Goal: Task Accomplishment & Management: Use online tool/utility

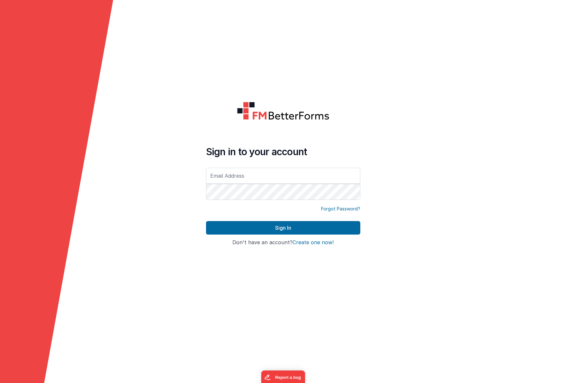
click at [240, 178] on input "text" at bounding box center [283, 176] width 154 height 16
click at [236, 176] on input "text" at bounding box center [283, 176] width 154 height 16
click at [216, 177] on input "text" at bounding box center [283, 176] width 154 height 16
click at [208, 178] on input "text" at bounding box center [283, 176] width 154 height 16
click at [218, 176] on input "text" at bounding box center [283, 176] width 154 height 16
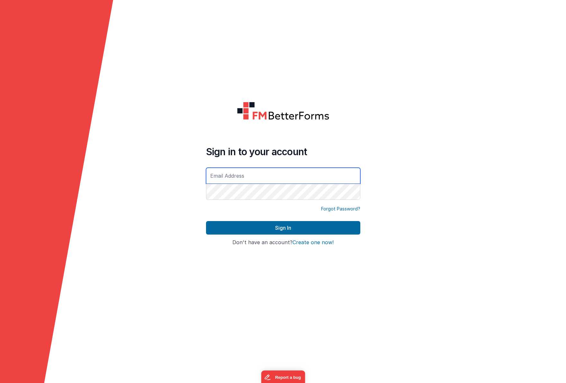
click at [295, 178] on input "text" at bounding box center [283, 176] width 154 height 16
type input "[EMAIL_ADDRESS][DOMAIN_NAME]"
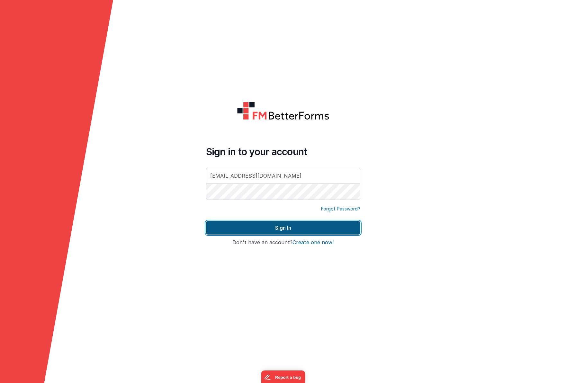
click at [305, 227] on button "Sign In" at bounding box center [283, 228] width 154 height 14
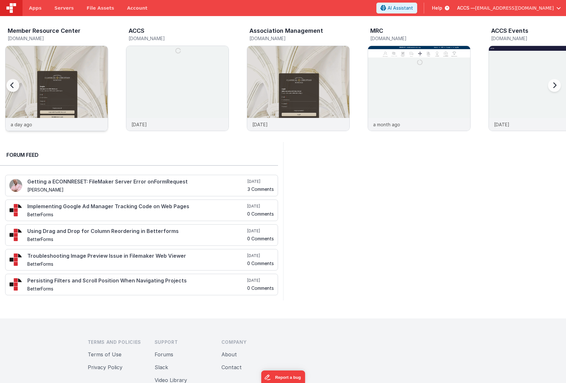
click at [66, 78] on img at bounding box center [56, 97] width 102 height 102
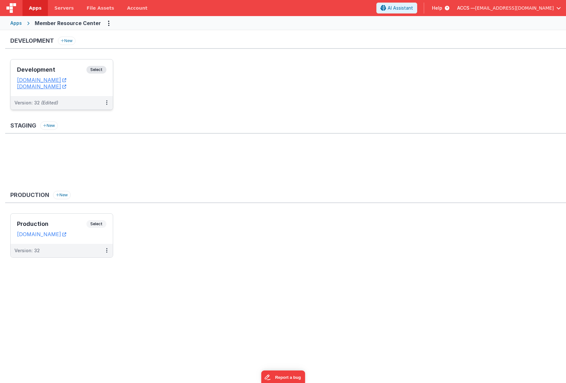
click at [85, 69] on h3 "Development" at bounding box center [51, 70] width 69 height 6
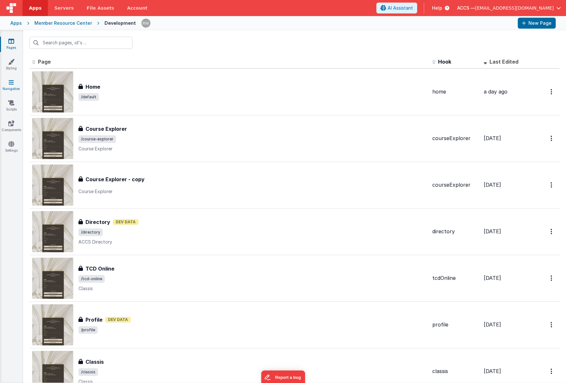
click at [11, 88] on link "Navigation" at bounding box center [11, 85] width 23 height 13
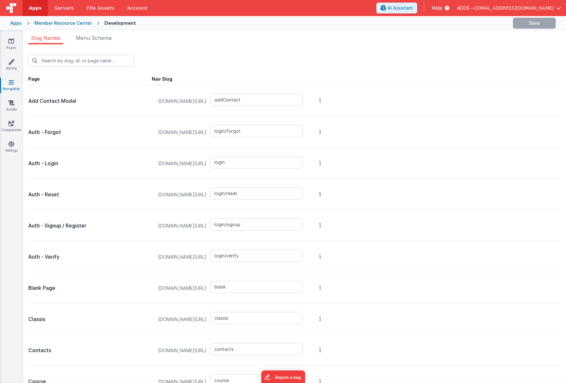
click at [97, 33] on div "Slug Names Menu Schema New Slug Page Nav Slug Add Contact Modal [DOMAIN_NAME][U…" at bounding box center [294, 206] width 543 height 353
click at [96, 40] on span "Menu Schema" at bounding box center [94, 38] width 36 height 6
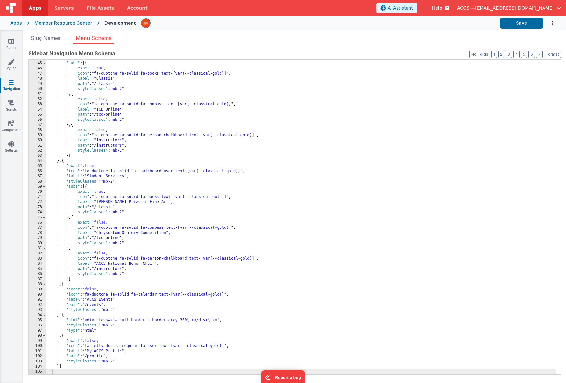
scroll to position [5, 0]
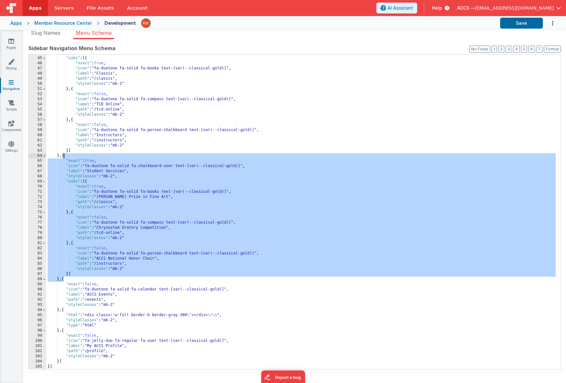
drag, startPoint x: 64, startPoint y: 281, endPoint x: 63, endPoint y: 158, distance: 122.8
click at [63, 158] on div ""styleClasses" : "mb-2" , "subs" : [{ "exact" : true , "icon" : "fa-duotone fa-…" at bounding box center [301, 212] width 510 height 325
click at [65, 281] on div ""styleClasses" : "mb-2" , "subs" : [{ "exact" : true , "icon" : "fa-duotone fa-…" at bounding box center [301, 212] width 510 height 325
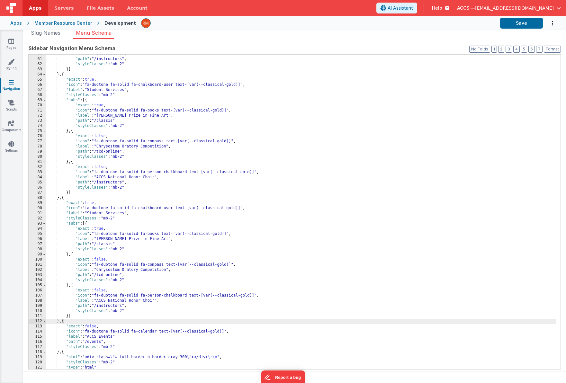
scroll to position [313, 0]
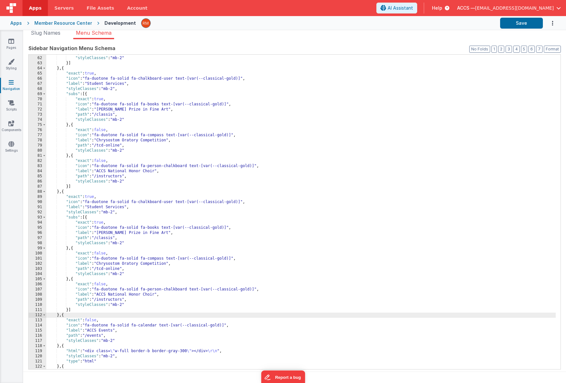
click at [127, 207] on div ""path" : "/instructors" , "styleClasses" : "mb-2" }] } , { "exact" : true , "ic…" at bounding box center [301, 212] width 510 height 325
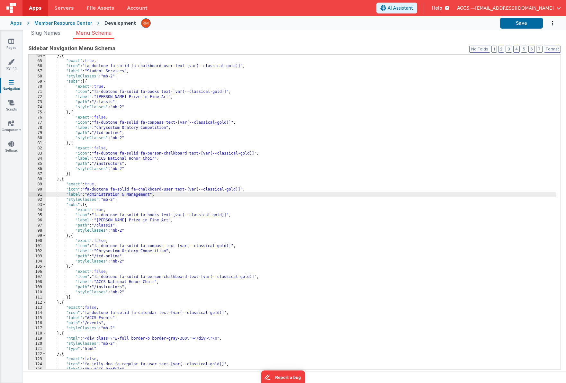
scroll to position [344, 0]
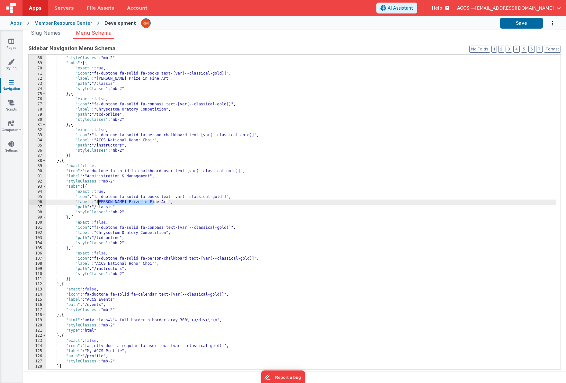
drag, startPoint x: 154, startPoint y: 202, endPoint x: 99, endPoint y: 201, distance: 55.3
click at [99, 201] on div ""label" : "Student Services" , "styleClasses" : "mb-2" , "subs" : [{ "exact" : …" at bounding box center [301, 212] width 510 height 325
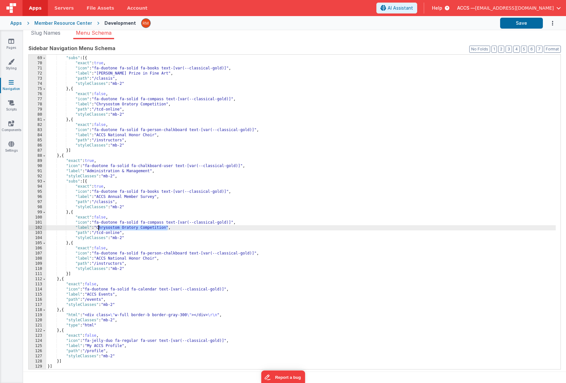
drag, startPoint x: 169, startPoint y: 228, endPoint x: 99, endPoint y: 228, distance: 70.1
click at [99, 228] on div ""styleClasses" : "mb-2" , "subs" : [{ "exact" : true , "icon" : "fa-duotone fa-…" at bounding box center [301, 212] width 510 height 325
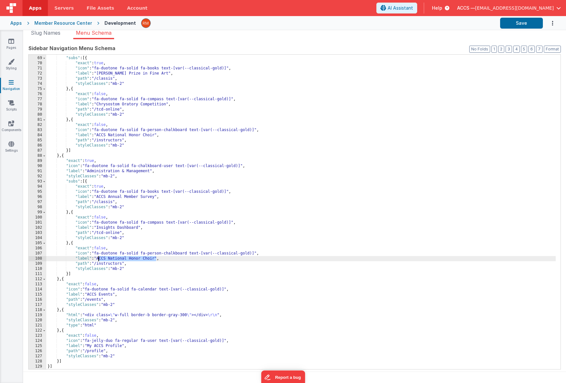
drag, startPoint x: 158, startPoint y: 258, endPoint x: 99, endPoint y: 258, distance: 58.5
click at [99, 258] on div ""styleClasses" : "mb-2" , "subs" : [{ "exact" : true , "icon" : "fa-duotone fa-…" at bounding box center [301, 212] width 510 height 325
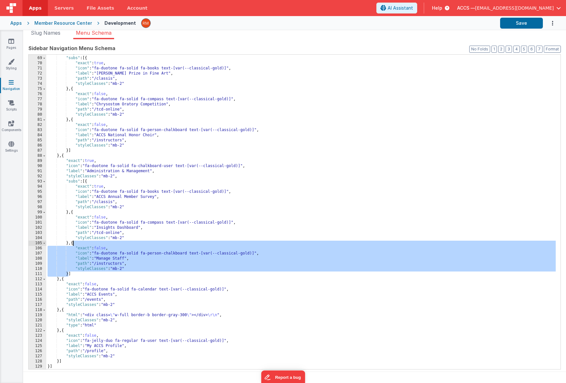
drag, startPoint x: 68, startPoint y: 274, endPoint x: 73, endPoint y: 245, distance: 29.1
click at [73, 245] on div ""styleClasses" : "mb-2" , "subs" : [{ "exact" : true , "icon" : "fa-duotone fa-…" at bounding box center [301, 212] width 510 height 325
click at [68, 275] on div ""styleClasses" : "mb-2" , "subs" : [{ "exact" : true , "icon" : "fa-duotone fa-…" at bounding box center [301, 212] width 510 height 325
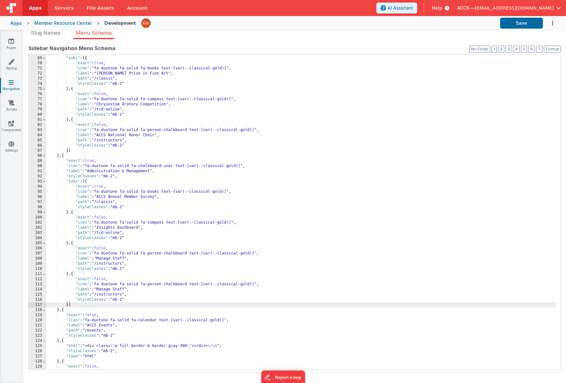
click at [127, 290] on div ""styleClasses" : "mb-2" , "subs" : [{ "exact" : true , "icon" : "fa-duotone fa-…" at bounding box center [301, 212] width 510 height 325
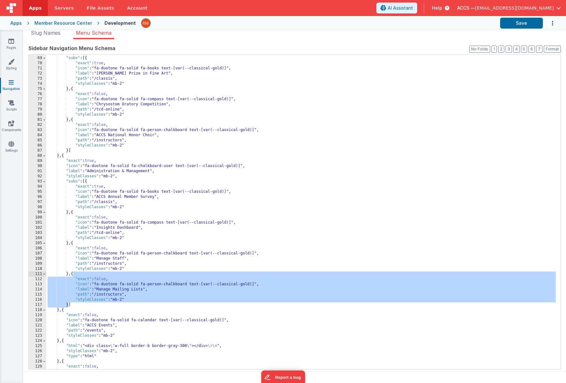
drag, startPoint x: 68, startPoint y: 305, endPoint x: 73, endPoint y: 275, distance: 30.5
click at [73, 275] on div ""styleClasses" : "mb-2" , "subs" : [{ "exact" : true , "icon" : "fa-duotone fa-…" at bounding box center [301, 212] width 510 height 325
click at [68, 306] on div ""styleClasses" : "mb-2" , "subs" : [{ "exact" : true , "icon" : "fa-duotone fa-…" at bounding box center [301, 212] width 510 height 325
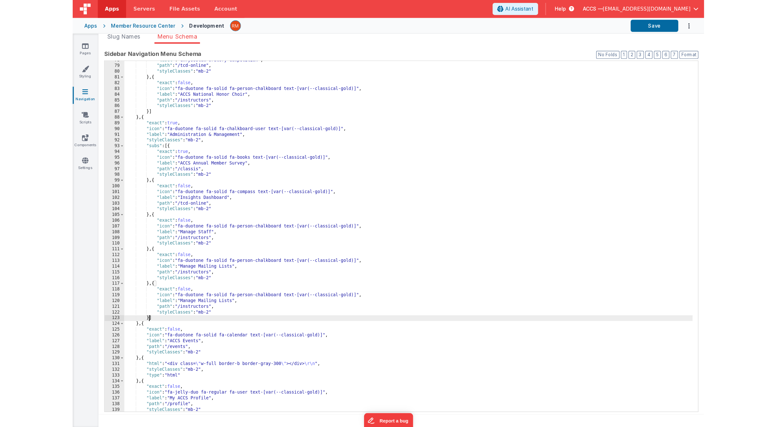
scroll to position [399, 0]
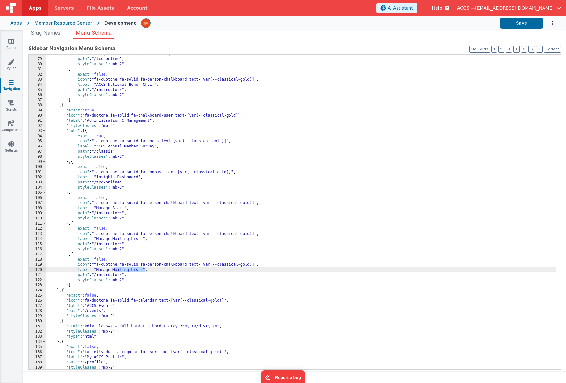
drag, startPoint x: 146, startPoint y: 270, endPoint x: 115, endPoint y: 269, distance: 30.2
click at [115, 269] on div ""label" : "Chrysostom Oratory Competition" , "path" : "/tcd-online" , "styleCla…" at bounding box center [301, 213] width 510 height 325
click at [505, 26] on button "Save" at bounding box center [521, 23] width 43 height 11
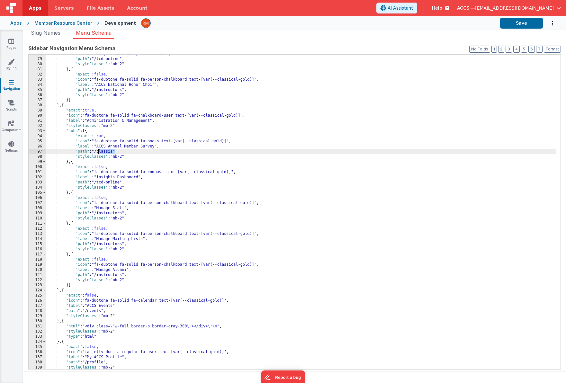
drag, startPoint x: 115, startPoint y: 152, endPoint x: 99, endPoint y: 152, distance: 15.8
click at [99, 152] on div ""label" : "Chrysostom Oratory Competition" , "path" : "/tcd-online" , "styleCla…" at bounding box center [301, 213] width 510 height 325
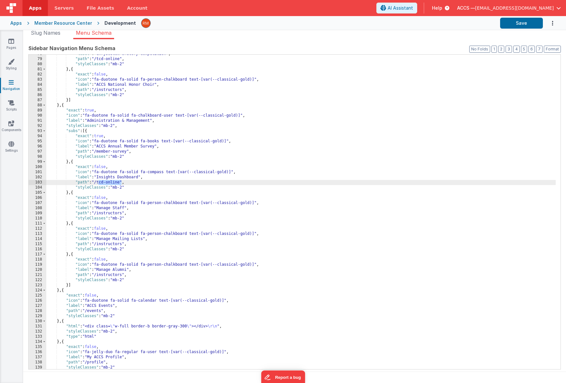
drag, startPoint x: 122, startPoint y: 184, endPoint x: 99, endPoint y: 184, distance: 23.2
click at [99, 184] on div ""label" : "Chrysostom Oratory Competition" , "path" : "/tcd-online" , "styleCla…" at bounding box center [301, 213] width 510 height 325
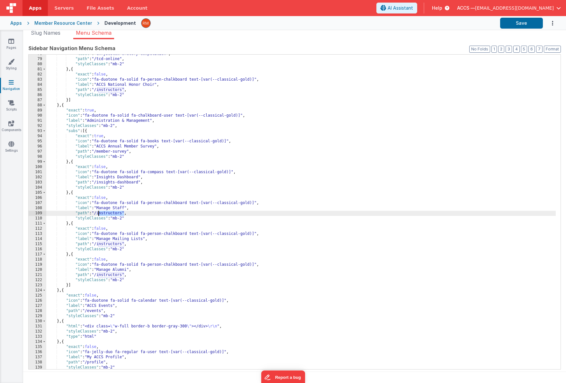
drag, startPoint x: 124, startPoint y: 213, endPoint x: 99, endPoint y: 213, distance: 25.1
click at [99, 213] on div ""label" : "Chrysostom Oratory Competition" , "path" : "/tcd-online" , "styleCla…" at bounding box center [301, 213] width 510 height 325
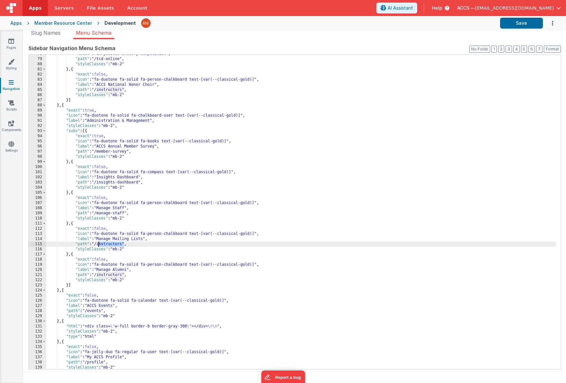
drag, startPoint x: 124, startPoint y: 245, endPoint x: 99, endPoint y: 246, distance: 25.4
click at [99, 246] on div ""label" : "Chrysostom Oratory Competition" , "path" : "/tcd-online" , "styleCla…" at bounding box center [301, 213] width 510 height 325
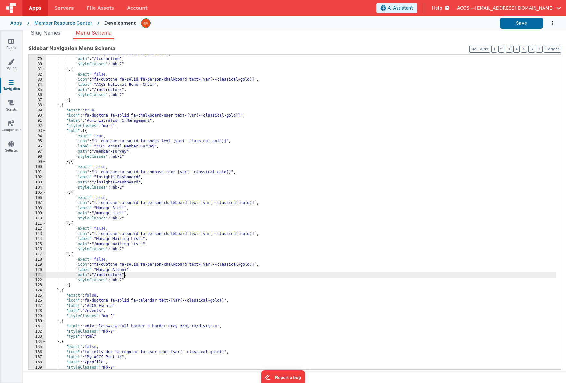
click at [125, 275] on div ""label" : "Chrysostom Oratory Competition" , "path" : "/tcd-online" , "styleCla…" at bounding box center [301, 213] width 510 height 325
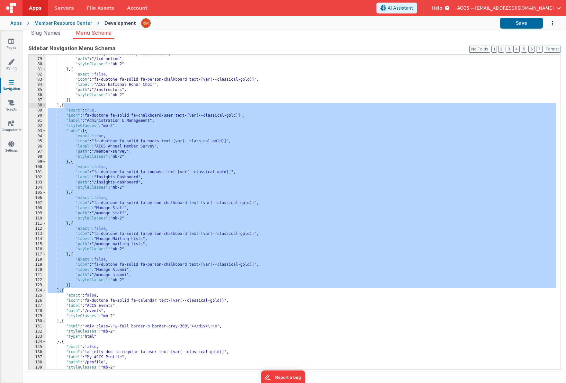
drag, startPoint x: 63, startPoint y: 291, endPoint x: 64, endPoint y: 107, distance: 184.5
click at [64, 107] on div ""label" : "Chrysostom Oratory Competition" , "path" : "/tcd-online" , "styleCla…" at bounding box center [301, 213] width 510 height 325
click at [526, 24] on button "Save" at bounding box center [521, 23] width 43 height 11
click at [136, 262] on div ""label" : "Chrysostom Oratory Competition" , "path" : "/tcd-online" , "styleCla…" at bounding box center [301, 213] width 510 height 325
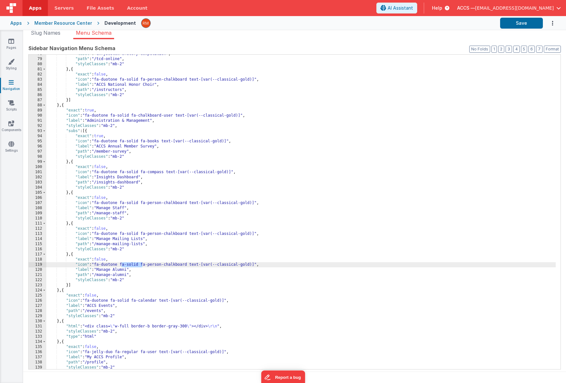
drag, startPoint x: 143, startPoint y: 264, endPoint x: 122, endPoint y: 264, distance: 20.9
click at [122, 264] on div ""label" : "Chrysostom Oratory Competition" , "path" : "/tcd-online" , "styleCla…" at bounding box center [301, 213] width 510 height 325
drag, startPoint x: 189, startPoint y: 266, endPoint x: 184, endPoint y: 265, distance: 5.2
click at [184, 266] on div ""label" : "Chrysostom Oratory Competition" , "path" : "/tcd-online" , "styleCla…" at bounding box center [301, 213] width 510 height 325
drag, startPoint x: 257, startPoint y: 265, endPoint x: 122, endPoint y: 264, distance: 134.1
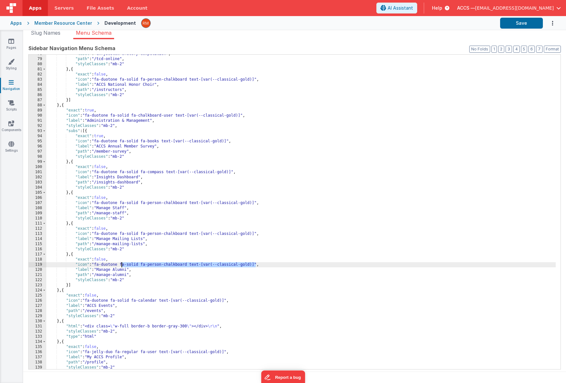
click at [122, 264] on div ""label" : "Chrysostom Oratory Competition" , "path" : "/tcd-online" , "styleCla…" at bounding box center [301, 213] width 510 height 325
click at [510, 23] on button "Save" at bounding box center [521, 23] width 43 height 11
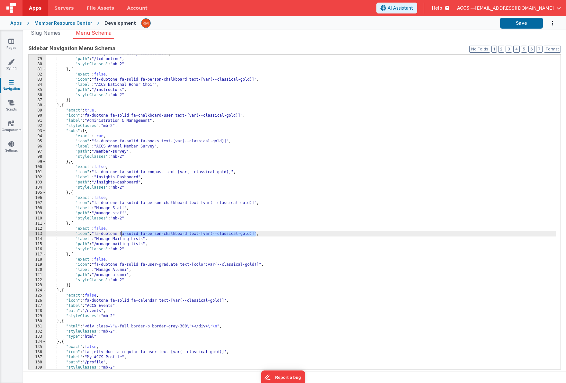
drag, startPoint x: 257, startPoint y: 234, endPoint x: 122, endPoint y: 233, distance: 135.0
click at [122, 233] on div ""label" : "Chrysostom Oratory Competition" , "path" : "/tcd-online" , "styleCla…" at bounding box center [301, 213] width 510 height 325
click at [521, 26] on button "Save" at bounding box center [521, 23] width 43 height 11
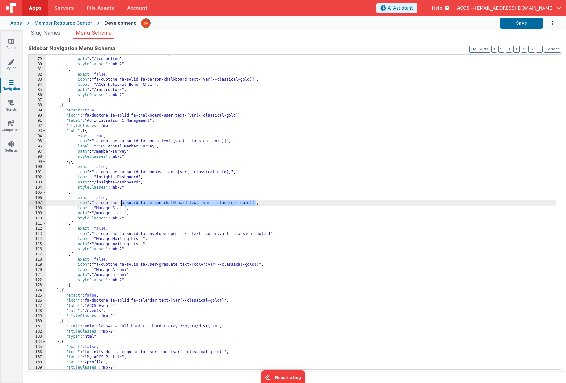
drag, startPoint x: 257, startPoint y: 203, endPoint x: 122, endPoint y: 203, distance: 135.0
click at [122, 203] on div ""label" : "Chrysostom Oratory Competition" , "path" : "/tcd-online" , "styleCla…" at bounding box center [301, 213] width 510 height 325
click at [516, 25] on button "Save" at bounding box center [521, 23] width 43 height 11
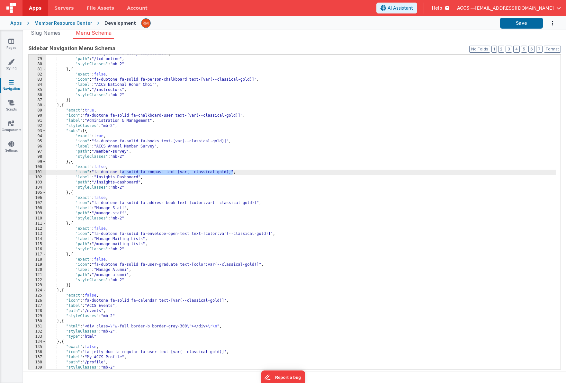
drag, startPoint x: 233, startPoint y: 172, endPoint x: 121, endPoint y: 173, distance: 111.9
click at [121, 173] on div ""label" : "Chrysostom Oratory Competition" , "path" : "/tcd-online" , "styleCla…" at bounding box center [301, 213] width 510 height 325
click at [511, 27] on button "Save" at bounding box center [521, 23] width 43 height 11
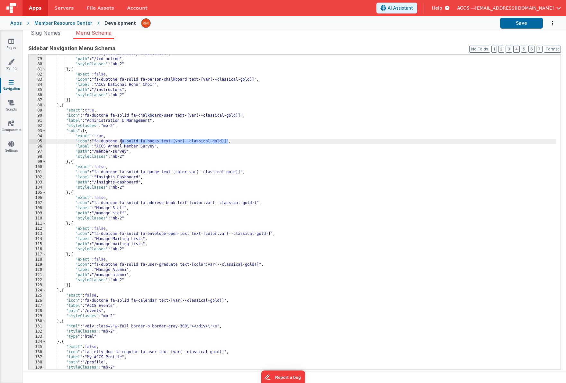
drag, startPoint x: 228, startPoint y: 142, endPoint x: 122, endPoint y: 140, distance: 106.1
click at [122, 140] on div ""label" : "Chrysostom Oratory Competition" , "path" : "/tcd-online" , "styleCla…" at bounding box center [301, 213] width 510 height 325
click at [513, 27] on button "Save" at bounding box center [521, 23] width 43 height 11
click at [507, 25] on button "Save" at bounding box center [521, 23] width 43 height 11
click at [257, 152] on div ""label" : "Chrysostom Oratory Competition" , "path" : "/tcd-online" , "styleCla…" at bounding box center [301, 213] width 510 height 325
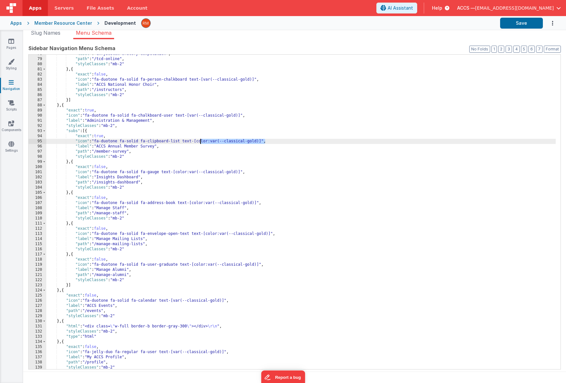
drag, startPoint x: 264, startPoint y: 141, endPoint x: 199, endPoint y: 141, distance: 64.9
click at [199, 141] on div ""label" : "Chrysostom Oratory Competition" , "path" : "/tcd-online" , "styleCla…" at bounding box center [301, 213] width 510 height 325
click at [208, 144] on div ""label" : "Chrysostom Oratory Competition" , "path" : "/tcd-online" , "styleCla…" at bounding box center [301, 213] width 510 height 325
drag, startPoint x: 263, startPoint y: 141, endPoint x: 96, endPoint y: 140, distance: 167.2
click at [96, 140] on div ""label" : "Chrysostom Oratory Competition" , "path" : "/tcd-online" , "styleCla…" at bounding box center [301, 213] width 510 height 325
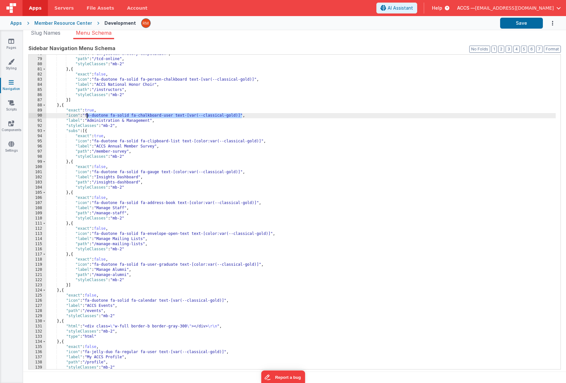
drag, startPoint x: 243, startPoint y: 115, endPoint x: 88, endPoint y: 115, distance: 155.0
click at [88, 115] on div ""label" : "Chrysostom Oratory Competition" , "path" : "/tcd-online" , "styleCla…" at bounding box center [301, 213] width 510 height 325
click at [172, 115] on div ""label" : "Chrysostom Oratory Competition" , "path" : "/tcd-online" , "styleCla…" at bounding box center [301, 213] width 510 height 325
click at [516, 25] on button "Save" at bounding box center [521, 23] width 43 height 11
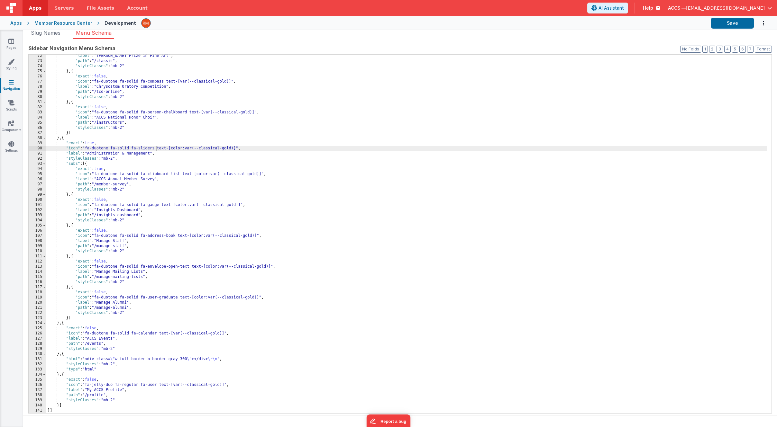
scroll to position [366, 0]
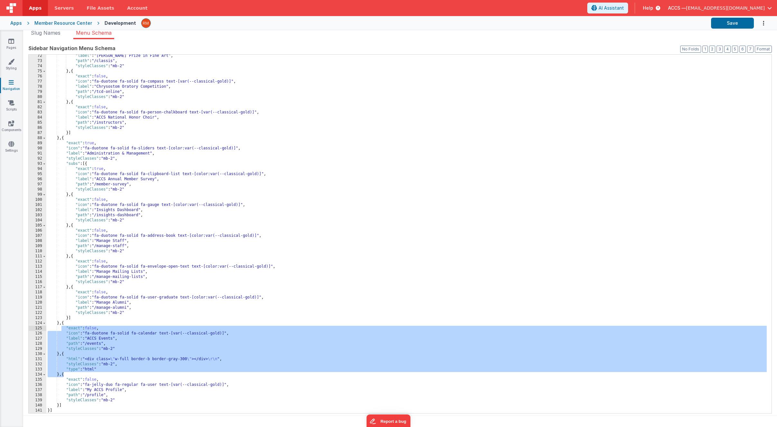
drag, startPoint x: 64, startPoint y: 375, endPoint x: 62, endPoint y: 326, distance: 48.9
click at [62, 326] on div ""label" : "Blakey Prize in Fine Art" , "path" : "/classis" , "styleClasses" : "…" at bounding box center [406, 237] width 720 height 369
click at [64, 350] on div ""label" : "Blakey Prize in Fine Art" , "path" : "/classis" , "styleClasses" : "…" at bounding box center [406, 237] width 720 height 369
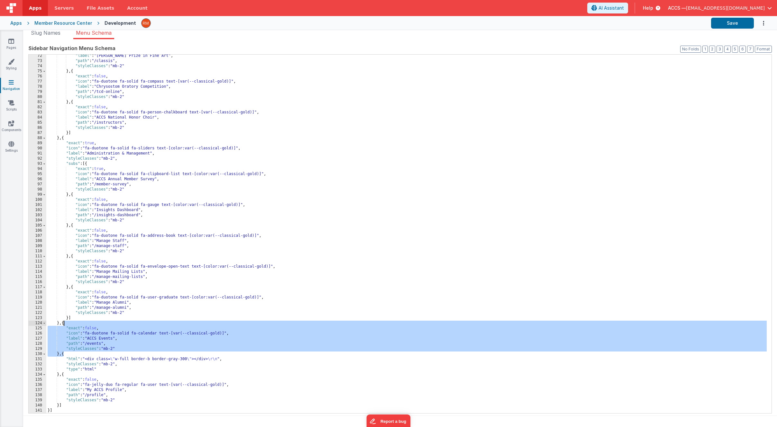
drag, startPoint x: 64, startPoint y: 356, endPoint x: 64, endPoint y: 325, distance: 30.5
click at [64, 325] on div ""label" : "Blakey Prize in Fine Art" , "path" : "/classis" , "styleClasses" : "…" at bounding box center [406, 237] width 720 height 369
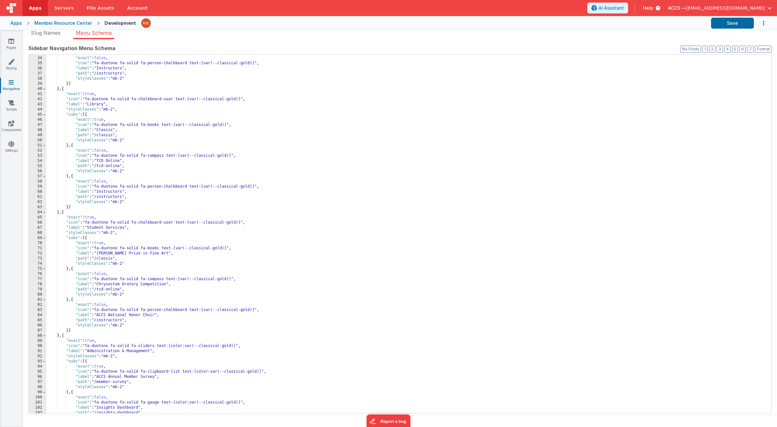
scroll to position [169, 0]
click at [64, 213] on div "} , { "exact" : false , "icon" : "fa-duotone fa-solid fa-person-chalkboard text…" at bounding box center [406, 234] width 720 height 369
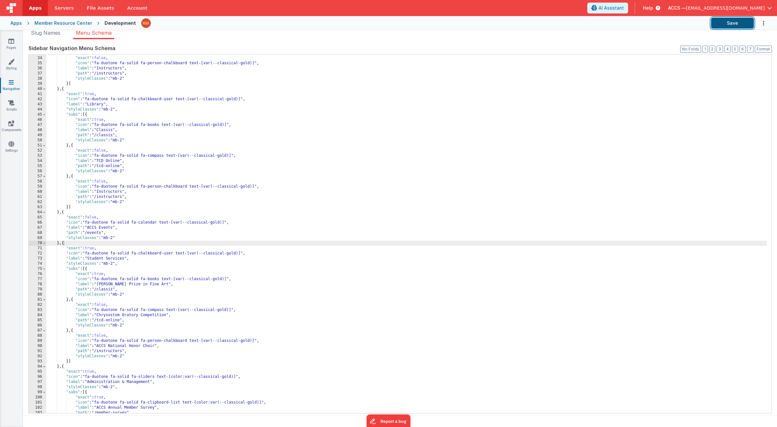
click at [566, 22] on button "Save" at bounding box center [732, 23] width 43 height 11
click at [12, 42] on icon at bounding box center [11, 41] width 6 height 6
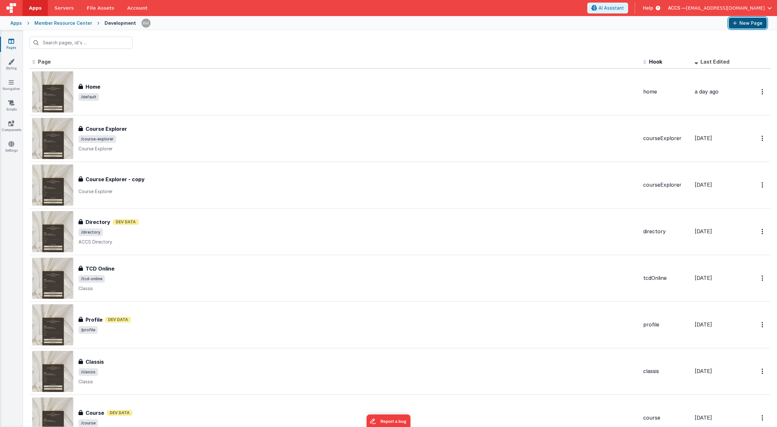
click at [566, 22] on button "New Page" at bounding box center [747, 23] width 38 height 11
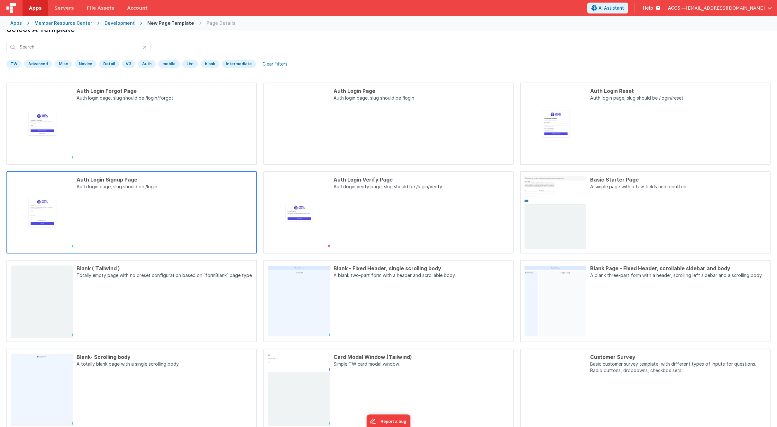
scroll to position [29, 0]
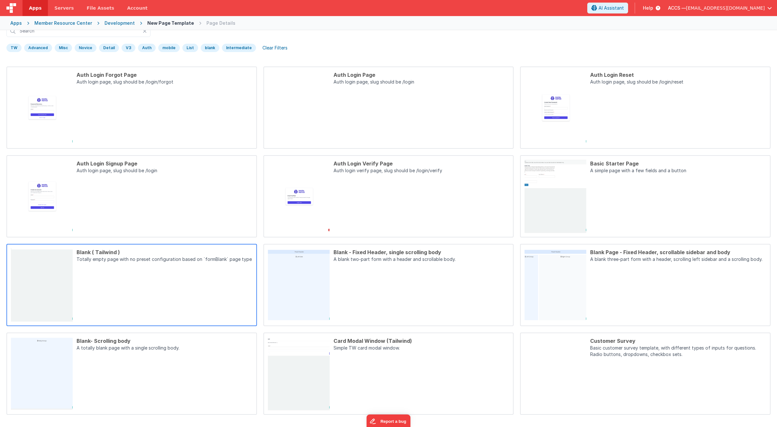
click at [210, 257] on p "Totally empty page with no preset configuration based on `formBlank` page type" at bounding box center [165, 260] width 176 height 8
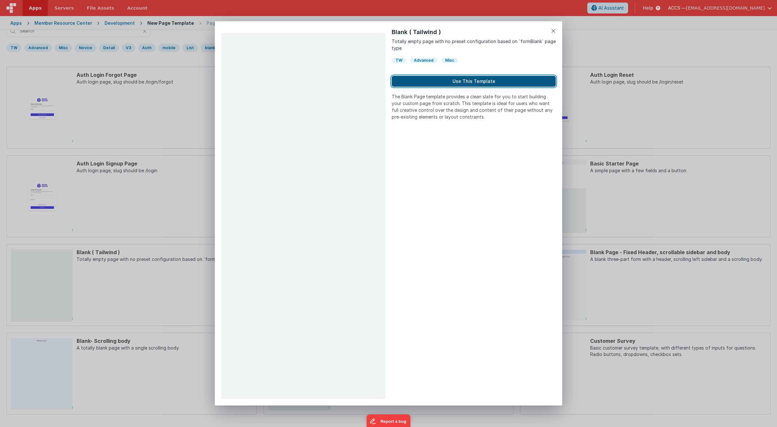
click at [437, 84] on button "Use This Template" at bounding box center [474, 81] width 164 height 11
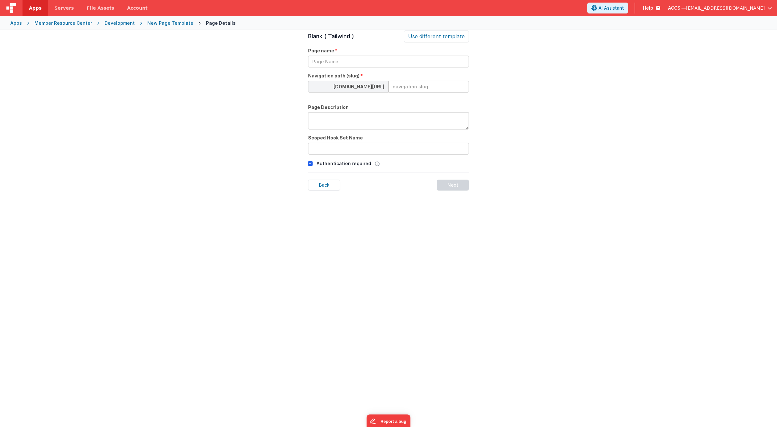
scroll to position [22, 0]
click at [350, 65] on input "text" at bounding box center [388, 62] width 161 height 12
type input "Events Explorer"
click at [396, 88] on input at bounding box center [428, 87] width 80 height 12
type input "events-explorer"
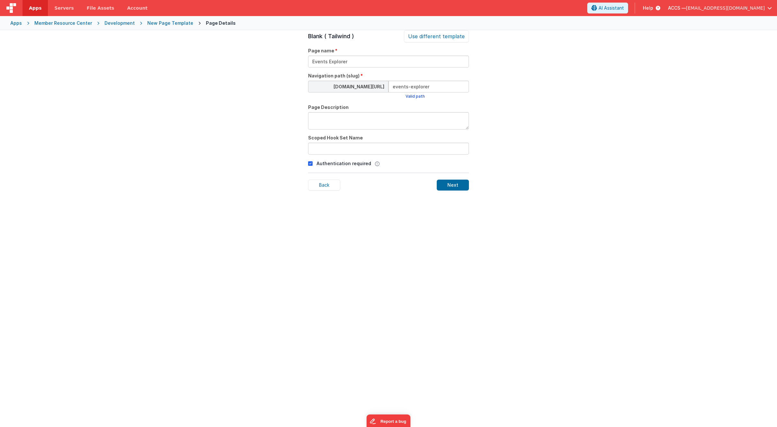
click at [379, 120] on textarea at bounding box center [388, 120] width 161 height 17
click at [365, 149] on input "text" at bounding box center [388, 149] width 161 height 12
type input "eventsExplorer"
click at [453, 183] on div "Next" at bounding box center [453, 185] width 32 height 11
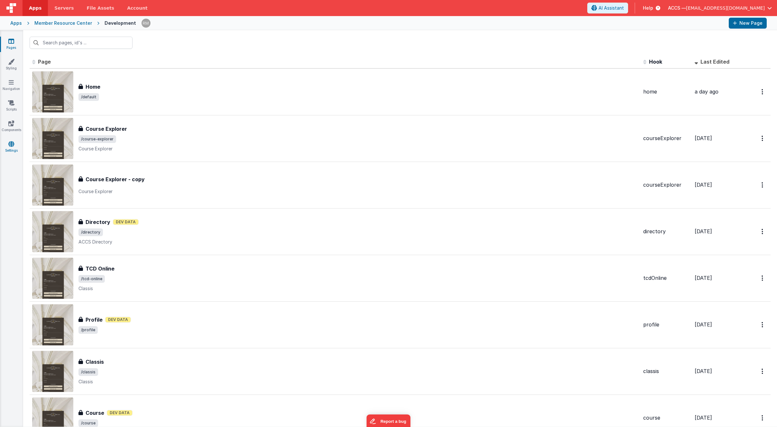
click at [11, 146] on icon at bounding box center [11, 144] width 6 height 6
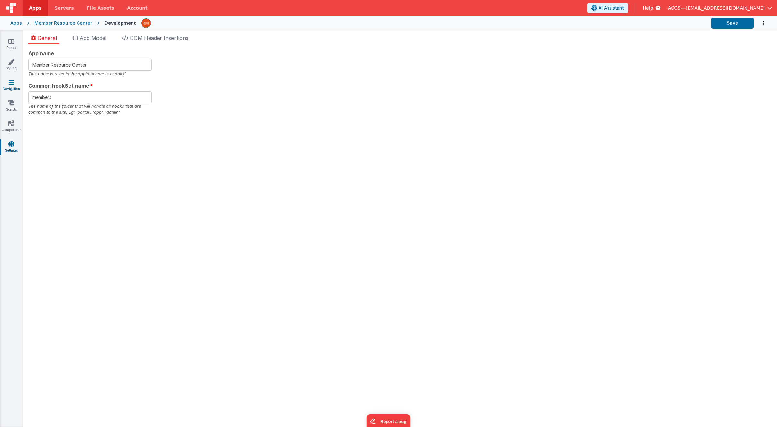
click at [11, 81] on icon at bounding box center [11, 82] width 5 height 6
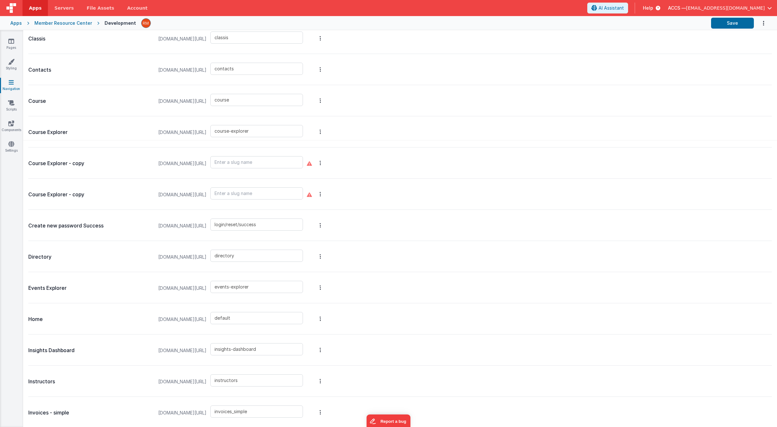
scroll to position [300, 0]
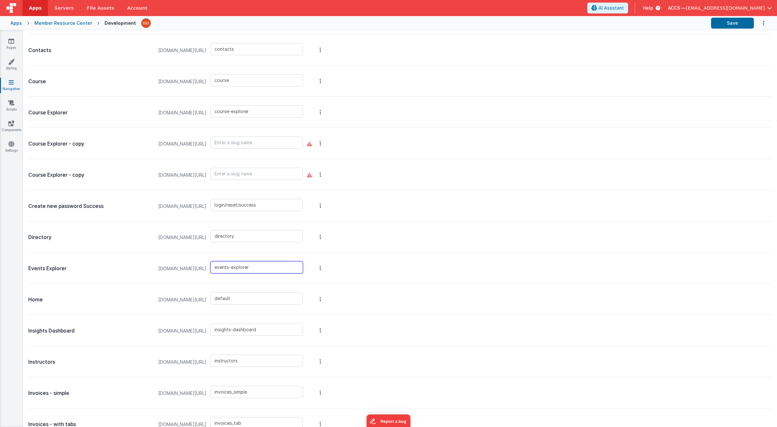
drag, startPoint x: 282, startPoint y: 267, endPoint x: 245, endPoint y: 267, distance: 37.0
click at [245, 267] on input "events-explorer" at bounding box center [256, 267] width 93 height 12
click at [13, 88] on link "Navigation" at bounding box center [11, 85] width 23 height 13
click at [11, 86] on link "Navigation" at bounding box center [11, 85] width 23 height 13
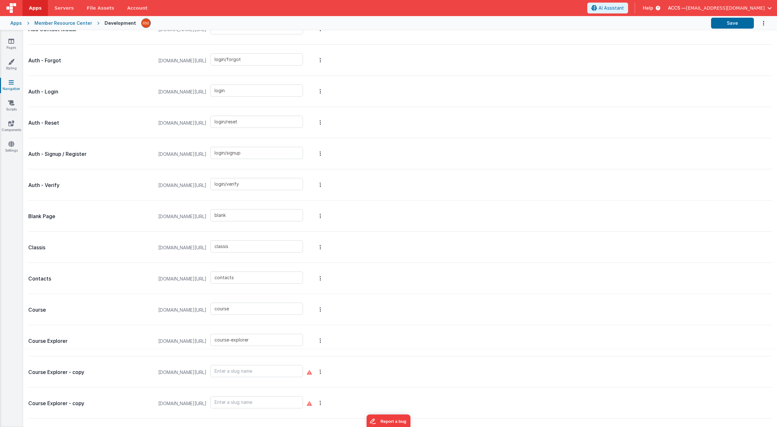
scroll to position [0, 0]
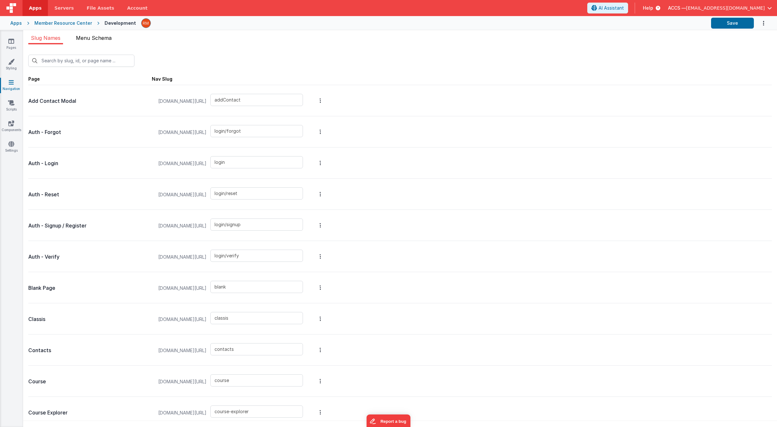
click at [95, 37] on span "Menu Schema" at bounding box center [94, 38] width 36 height 6
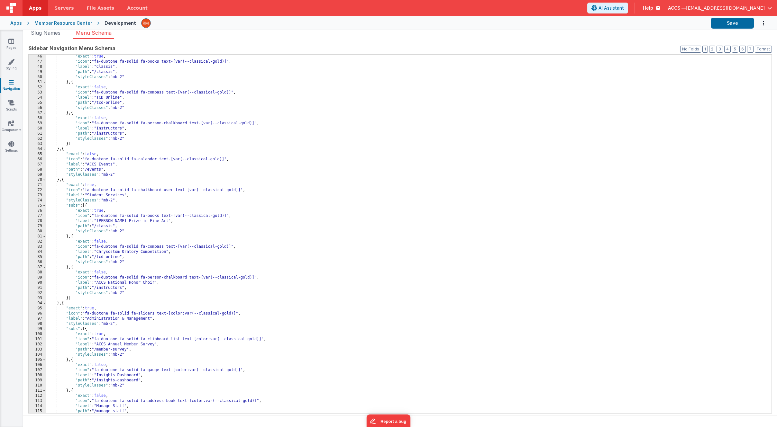
scroll to position [210, 0]
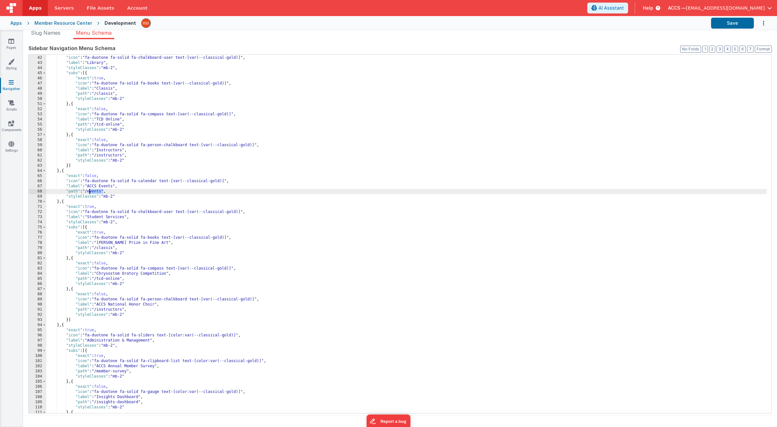
drag, startPoint x: 104, startPoint y: 191, endPoint x: 90, endPoint y: 191, distance: 13.8
click at [90, 191] on div ""exact" : true , "icon" : "fa-duotone fa-solid fa-chalkboard-user text-[var(--c…" at bounding box center [406, 234] width 720 height 369
click at [566, 26] on button "Save" at bounding box center [732, 23] width 43 height 11
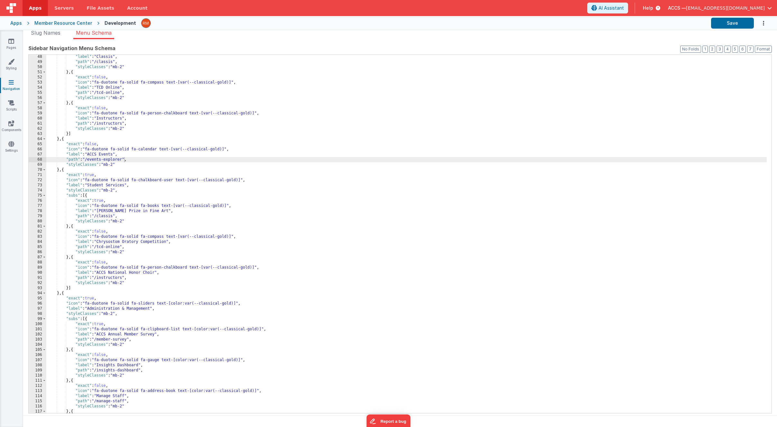
scroll to position [289, 0]
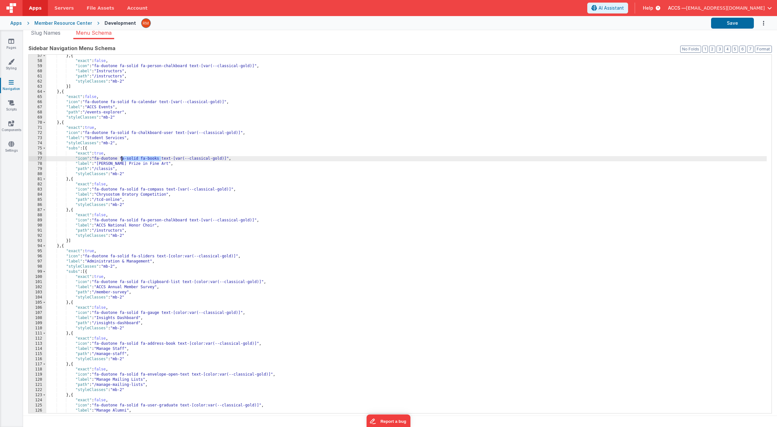
drag, startPoint x: 161, startPoint y: 159, endPoint x: 122, endPoint y: 158, distance: 39.2
click at [122, 158] on div "} , { "exact" : false , "icon" : "fa-duotone fa-solid fa-person-chalkboard text…" at bounding box center [406, 237] width 720 height 369
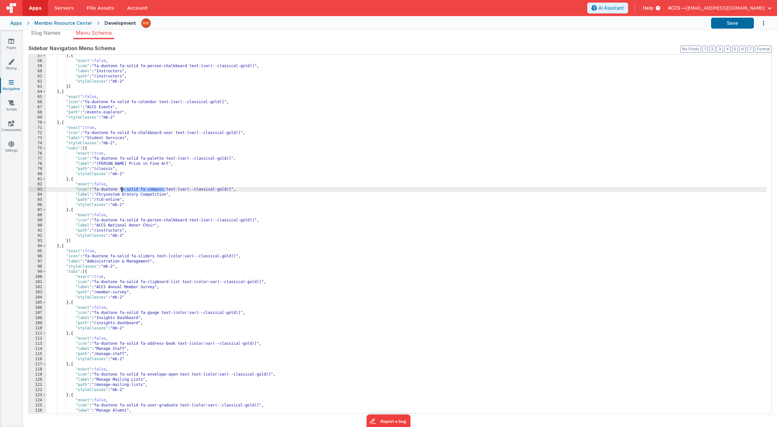
drag, startPoint x: 166, startPoint y: 189, endPoint x: 122, endPoint y: 190, distance: 43.7
click at [122, 190] on div "} , { "exact" : false , "icon" : "fa-duotone fa-solid fa-person-chalkboard text…" at bounding box center [406, 237] width 720 height 369
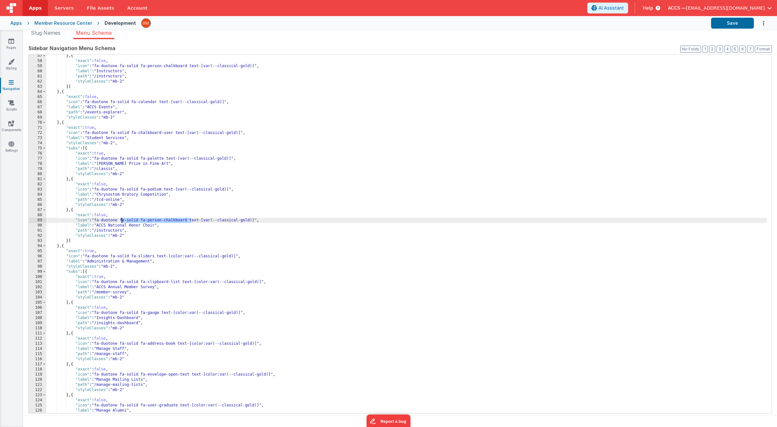
drag, startPoint x: 190, startPoint y: 220, endPoint x: 122, endPoint y: 220, distance: 67.8
click at [122, 220] on div "} , { "exact" : false , "icon" : "fa-duotone fa-solid fa-person-chalkboard text…" at bounding box center [406, 237] width 720 height 369
paste textarea
click at [566, 22] on button "Save" at bounding box center [732, 23] width 43 height 11
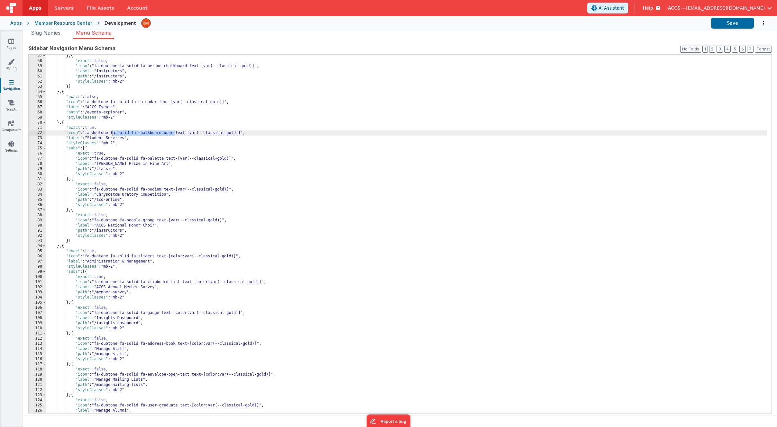
drag, startPoint x: 175, startPoint y: 133, endPoint x: 112, endPoint y: 134, distance: 62.7
click at [112, 134] on div "} , { "exact" : false , "icon" : "fa-duotone fa-solid fa-person-chalkboard text…" at bounding box center [406, 237] width 720 height 369
click at [566, 19] on button "Save" at bounding box center [732, 23] width 43 height 11
click at [125, 145] on div "} , { "exact" : false , "icon" : "fa-duotone fa-solid fa-person-chalkboard text…" at bounding box center [406, 237] width 720 height 369
drag, startPoint x: 162, startPoint y: 133, endPoint x: 113, endPoint y: 133, distance: 48.5
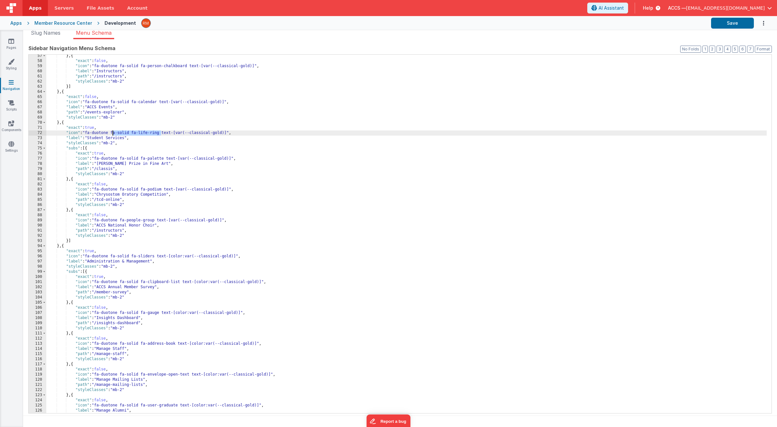
click at [113, 133] on div "} , { "exact" : false , "icon" : "fa-duotone fa-solid fa-person-chalkboard text…" at bounding box center [406, 237] width 720 height 369
click at [566, 27] on button "Save" at bounding box center [732, 23] width 43 height 11
click at [566, 25] on button "Save" at bounding box center [732, 23] width 43 height 11
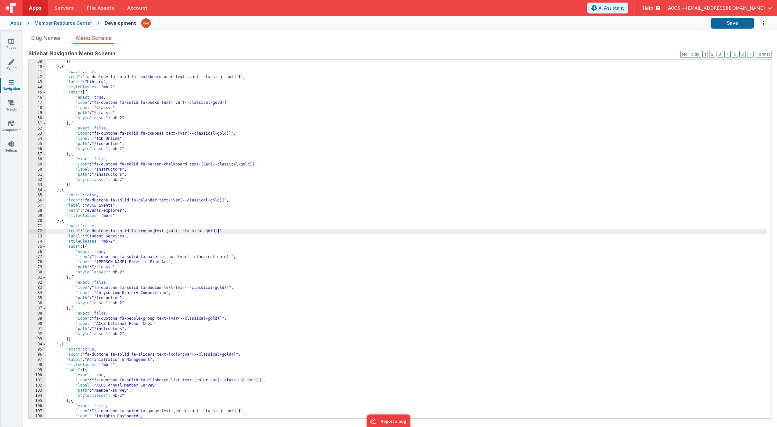
scroll to position [196, 0]
drag, startPoint x: 115, startPoint y: 268, endPoint x: 99, endPoint y: 267, distance: 15.5
click at [99, 267] on div "}] } , { "exact" : true , "icon" : "fa-duotone fa-solid fa-chalkboard-user text…" at bounding box center [406, 243] width 720 height 369
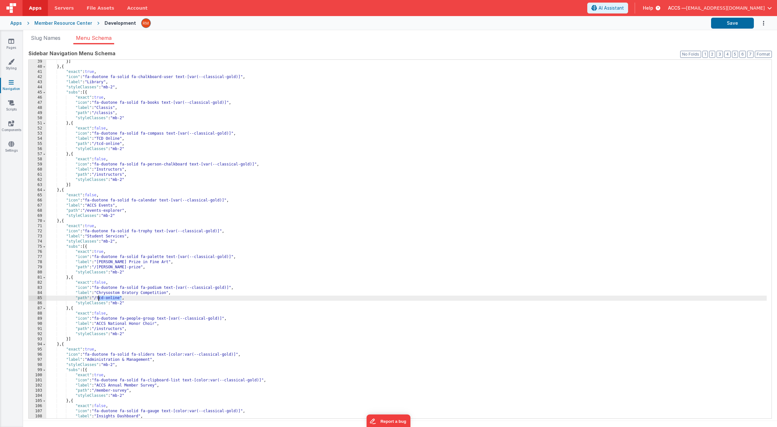
drag, startPoint x: 122, startPoint y: 298, endPoint x: 99, endPoint y: 299, distance: 22.8
click at [99, 299] on div "}] } , { "exact" : true , "icon" : "fa-duotone fa-solid fa-chalkboard-user text…" at bounding box center [406, 243] width 720 height 369
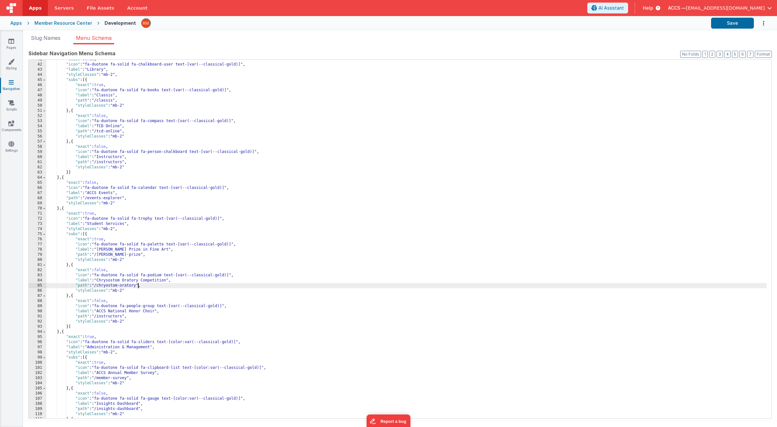
scroll to position [215, 0]
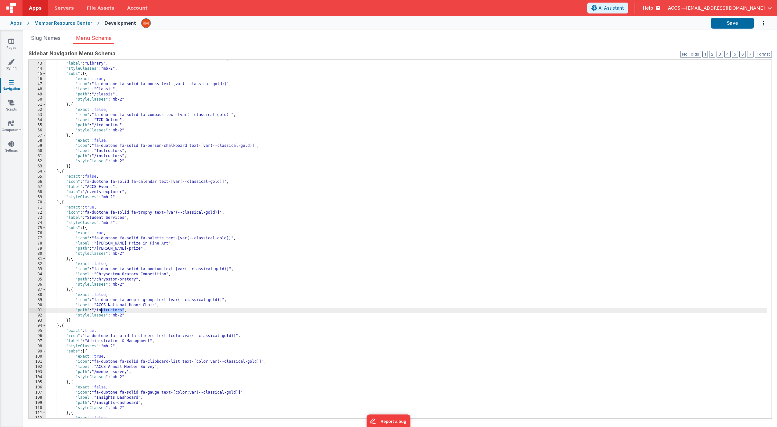
drag, startPoint x: 124, startPoint y: 311, endPoint x: 100, endPoint y: 312, distance: 24.1
click at [100, 312] on div ""icon" : "fa-duotone fa-solid fa-chalkboard-user text-[var(--classical-gold)]" …" at bounding box center [406, 240] width 720 height 369
click at [566, 21] on button "Save" at bounding box center [732, 23] width 43 height 11
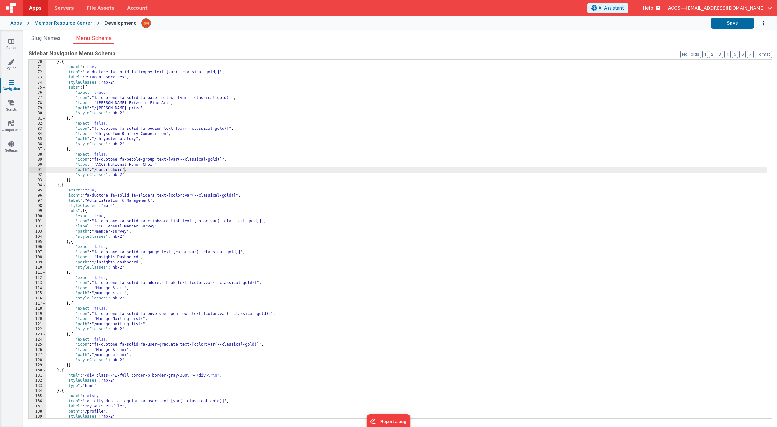
scroll to position [5, 0]
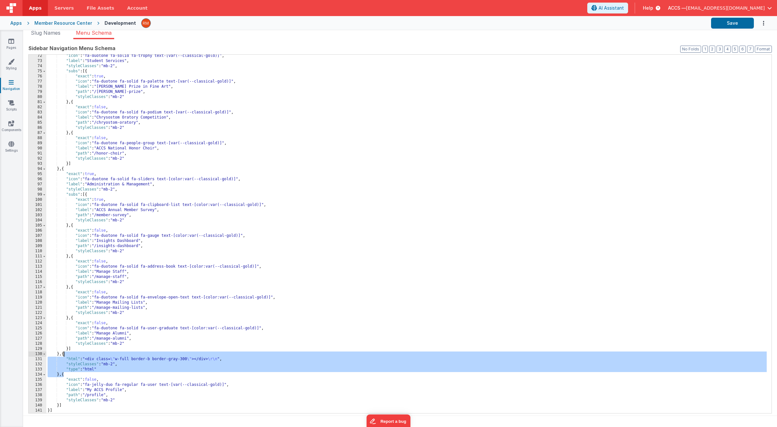
drag, startPoint x: 63, startPoint y: 376, endPoint x: 64, endPoint y: 355, distance: 20.9
click at [64, 355] on div ""icon" : "fa-duotone fa-solid fa-trophy text-[var(--classical-gold)]" , "label"…" at bounding box center [406, 237] width 720 height 369
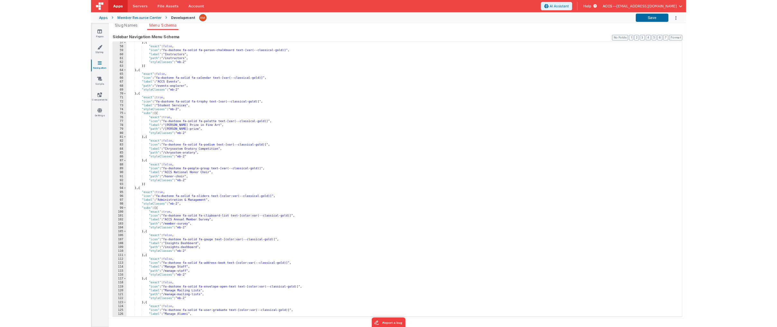
scroll to position [190, 0]
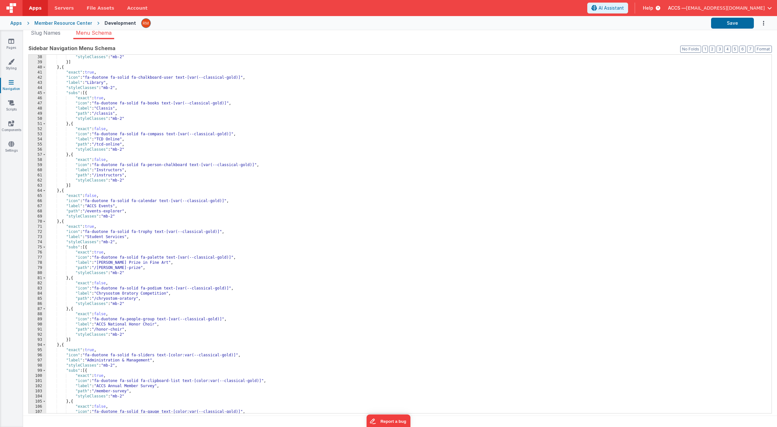
click at [64, 223] on div ""styleClasses" : "mb-2" }] } , { "exact" : true , "icon" : "fa-duotone fa-solid…" at bounding box center [406, 239] width 720 height 369
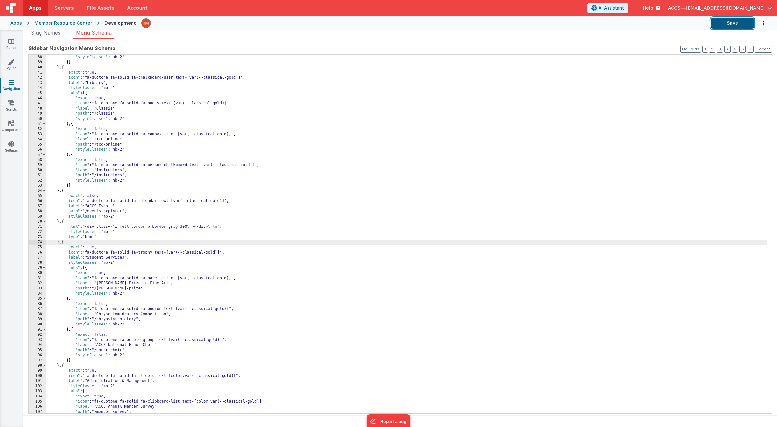
click at [566, 23] on button "Save" at bounding box center [732, 23] width 43 height 11
